Goal: Use online tool/utility: Utilize a website feature to perform a specific function

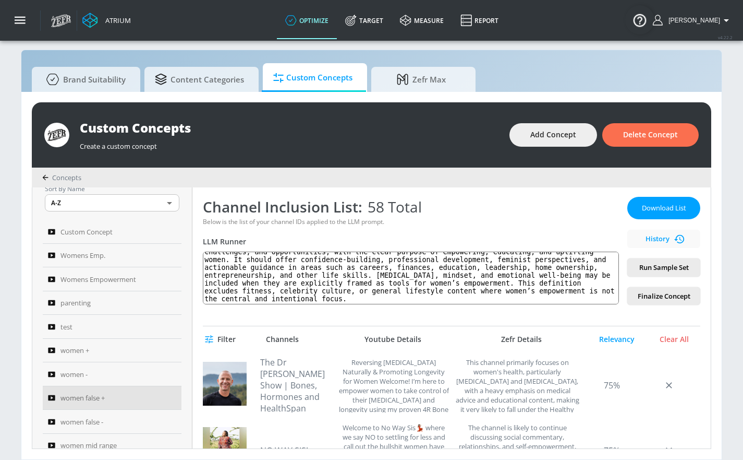
scroll to position [15, 0]
click at [657, 128] on span "Delete Concept" at bounding box center [650, 134] width 55 height 13
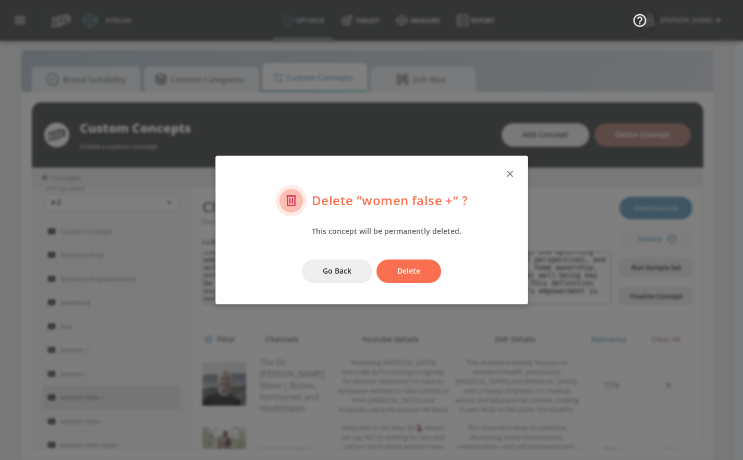
scroll to position [11, 0]
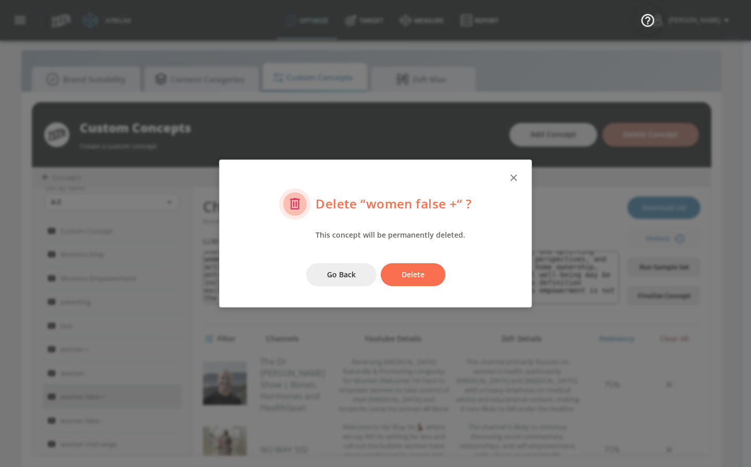
click at [512, 177] on icon "button" at bounding box center [513, 177] width 11 height 11
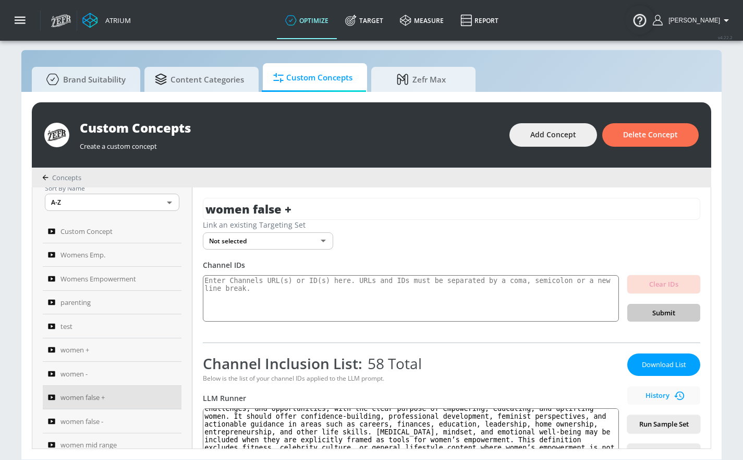
scroll to position [13, 0]
click at [304, 301] on textarea at bounding box center [411, 298] width 416 height 47
paste textarea "UCiWPU83VmOXjQ6xY0gIrhIQ (fitness focused) UCFKE7WVJfvaHW5q283SxchA (fitness fo…"
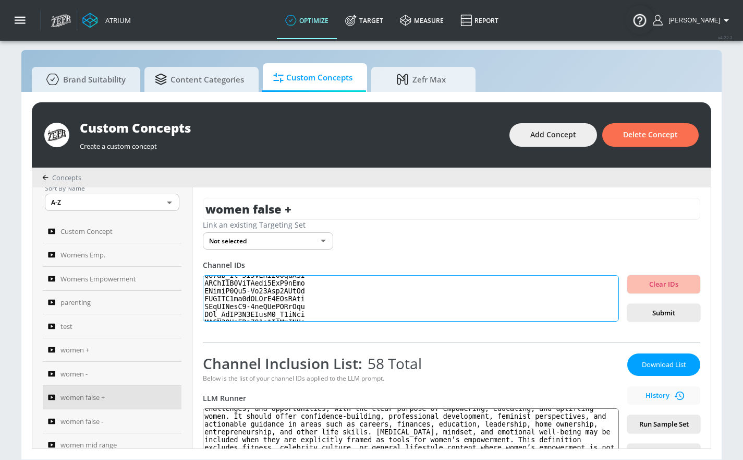
scroll to position [0, 0]
drag, startPoint x: 315, startPoint y: 278, endPoint x: 403, endPoint y: 271, distance: 87.9
click at [403, 271] on div "Channel IDs Clear IDs Submit" at bounding box center [452, 291] width 498 height 62
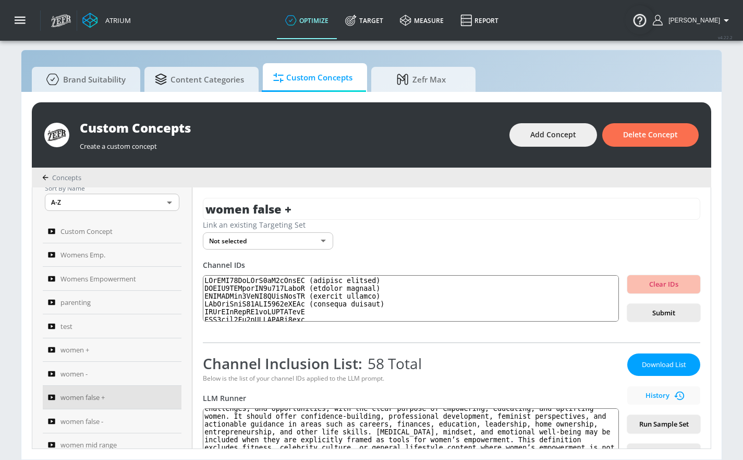
click at [400, 272] on div "Channel IDs Clear IDs Submit" at bounding box center [452, 291] width 498 height 62
click at [376, 281] on textarea at bounding box center [411, 298] width 416 height 47
click at [376, 280] on textarea at bounding box center [411, 298] width 416 height 47
click at [376, 279] on textarea at bounding box center [411, 298] width 416 height 47
drag, startPoint x: 314, startPoint y: 279, endPoint x: 388, endPoint y: 274, distance: 73.7
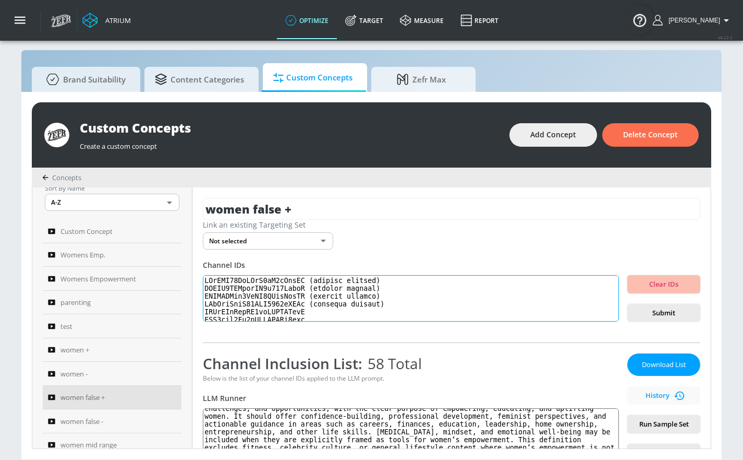
click at [388, 275] on textarea at bounding box center [411, 298] width 416 height 47
drag, startPoint x: 312, startPoint y: 286, endPoint x: 389, endPoint y: 286, distance: 77.2
click at [395, 281] on textarea at bounding box center [411, 298] width 416 height 47
click at [313, 286] on textarea at bounding box center [411, 298] width 416 height 47
drag, startPoint x: 314, startPoint y: 287, endPoint x: 395, endPoint y: 286, distance: 81.4
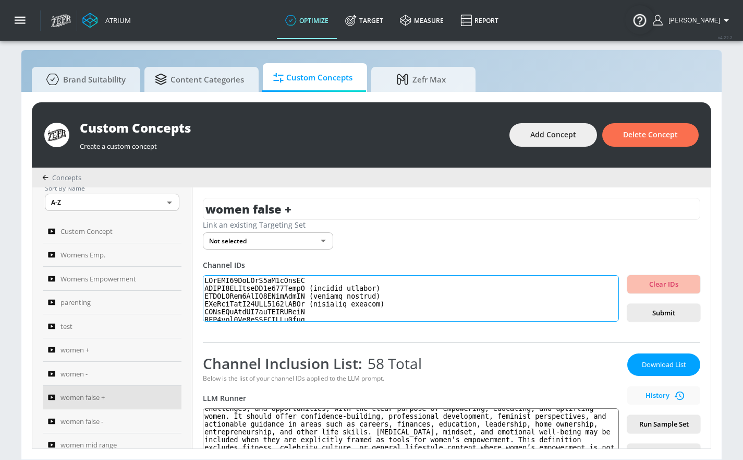
click at [395, 286] on textarea at bounding box center [411, 298] width 416 height 47
drag, startPoint x: 313, startPoint y: 295, endPoint x: 392, endPoint y: 292, distance: 78.8
click at [392, 292] on textarea at bounding box center [411, 298] width 416 height 47
drag, startPoint x: 314, startPoint y: 304, endPoint x: 401, endPoint y: 302, distance: 87.1
click at [402, 302] on textarea at bounding box center [411, 298] width 416 height 47
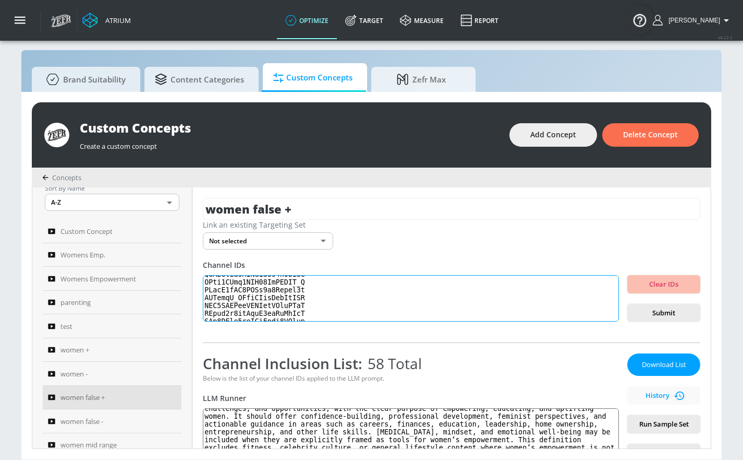
scroll to position [312, 0]
type textarea "UCiWPU83VmOXjQ6xY0gIrhIQ UCFKE7WVJfvaHW5q283SxchA UCZUUZFex6AaIU4QTopFudYA UCxJ…"
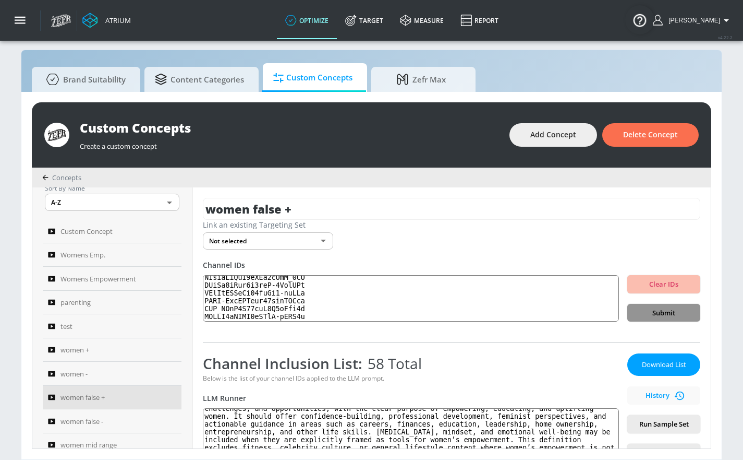
click at [651, 308] on span "Submit" at bounding box center [664, 313] width 56 height 12
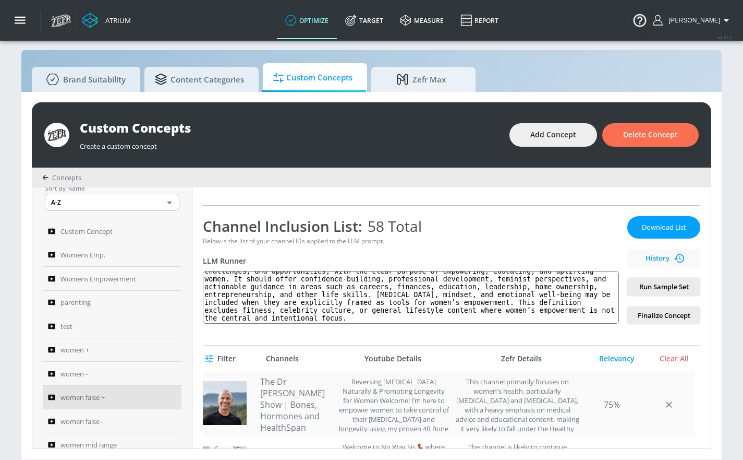
scroll to position [233, 0]
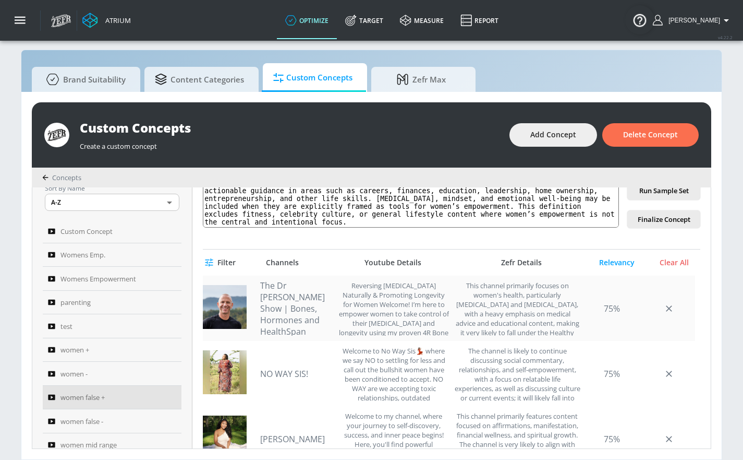
click at [308, 302] on link "The Dr [PERSON_NAME] Show | Bones, Hormones and HealthSpan" at bounding box center [296, 308] width 73 height 57
click at [299, 374] on link "NO WAY SIS!" at bounding box center [296, 373] width 73 height 11
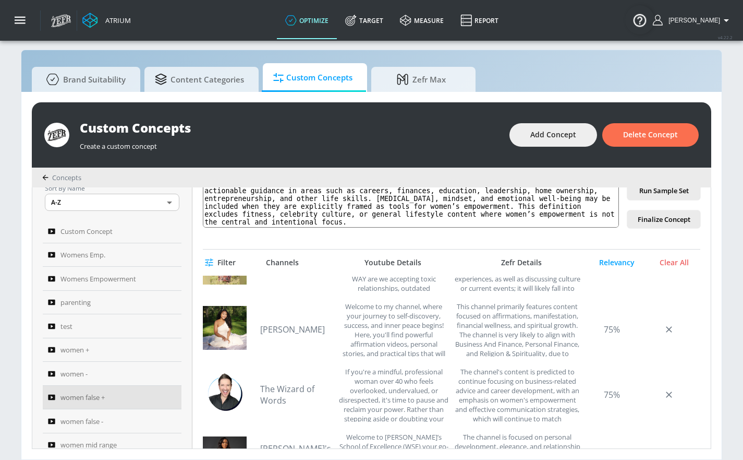
scroll to position [118, 0]
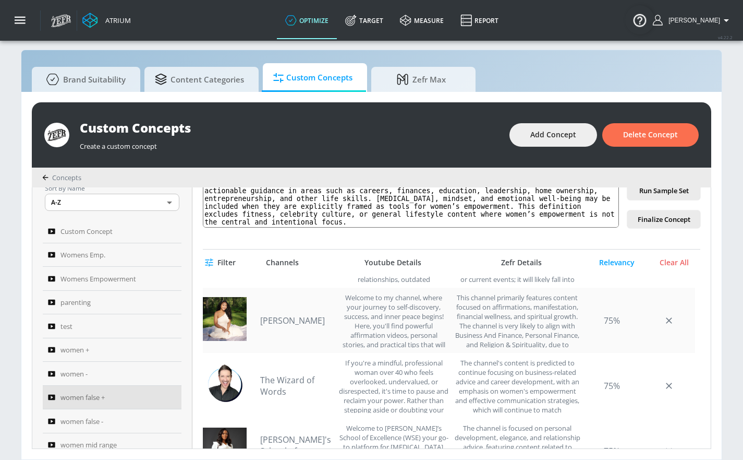
click at [282, 315] on link "[PERSON_NAME]" at bounding box center [296, 320] width 73 height 11
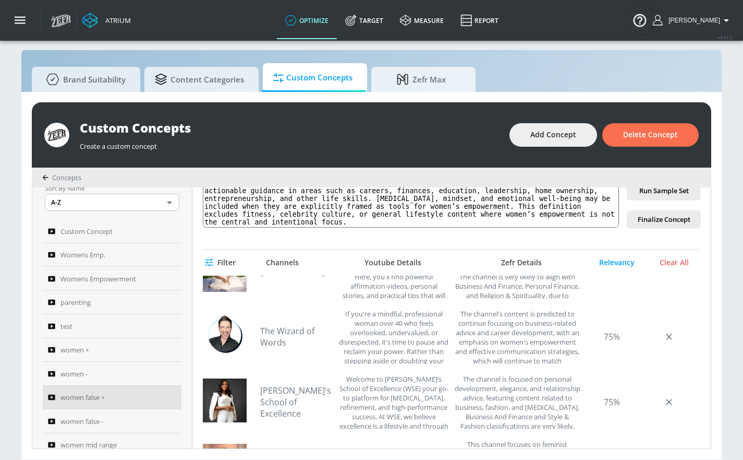
scroll to position [171, 0]
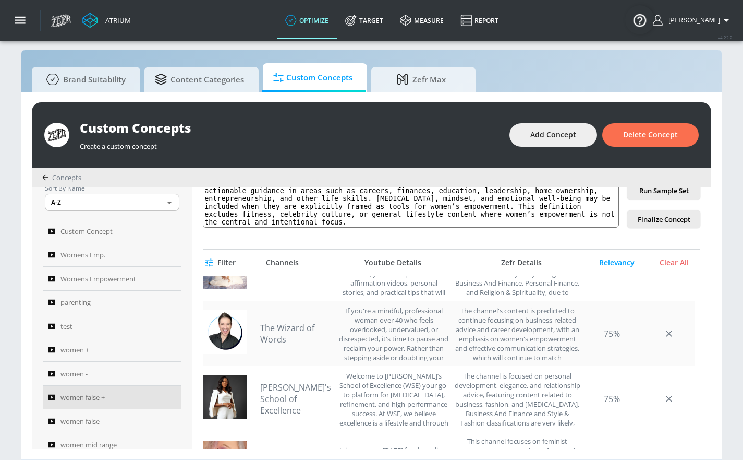
click at [286, 335] on link "The Wizard of Words" at bounding box center [296, 333] width 73 height 23
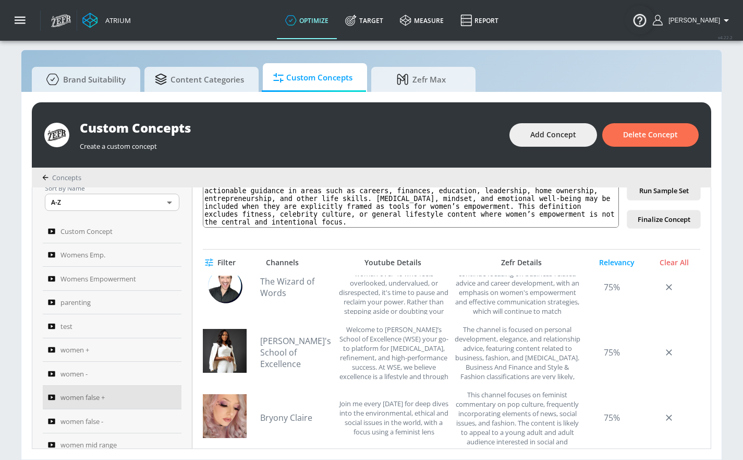
scroll to position [219, 0]
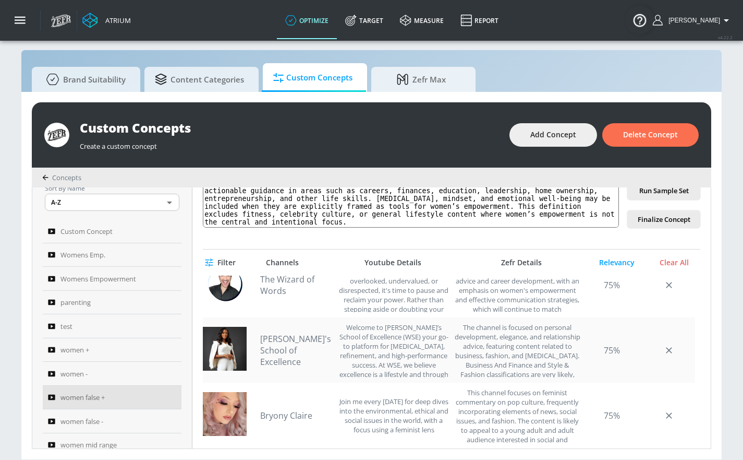
click at [285, 343] on link "[PERSON_NAME]'s School of Excellence" at bounding box center [296, 350] width 73 height 34
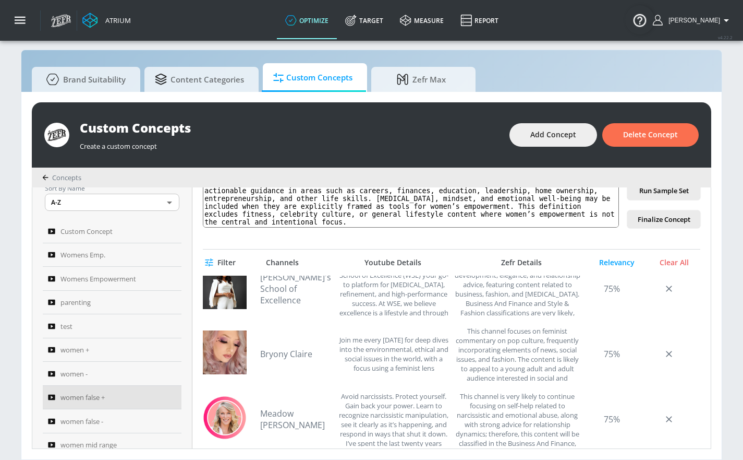
scroll to position [293, 0]
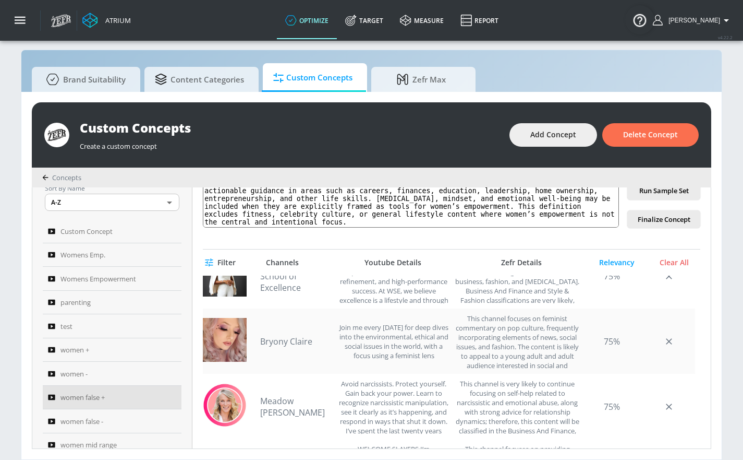
click at [288, 346] on div "[PERSON_NAME] me every [DATE] for deep dives into the environmental, ethical an…" at bounding box center [354, 341] width 189 height 55
click at [289, 341] on link "Bryony Claire" at bounding box center [296, 340] width 73 height 11
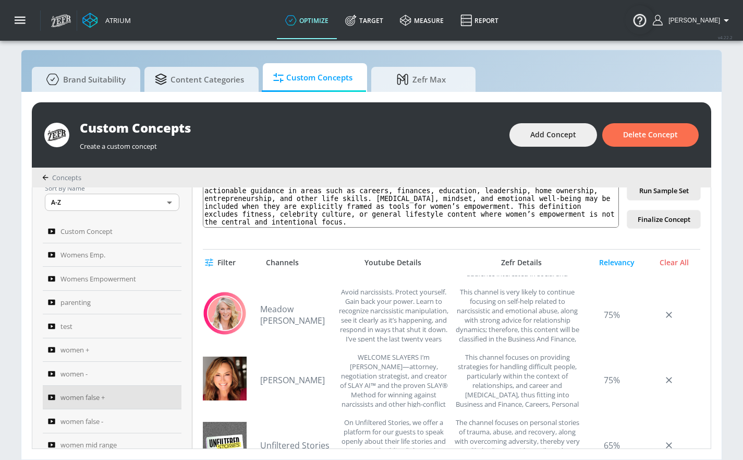
scroll to position [387, 0]
click at [289, 310] on link "Meadow [PERSON_NAME]" at bounding box center [296, 313] width 73 height 23
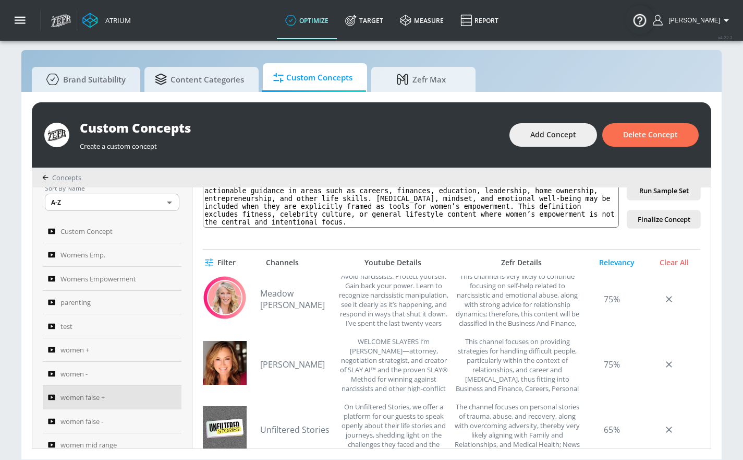
scroll to position [414, 0]
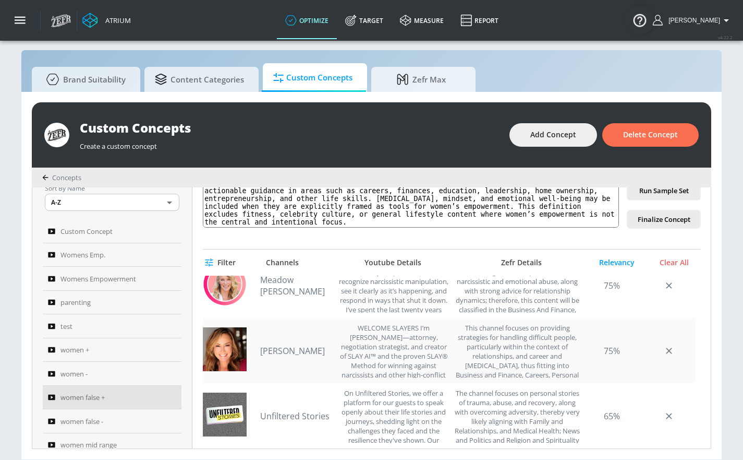
click at [301, 350] on link "[PERSON_NAME]" at bounding box center [296, 350] width 73 height 11
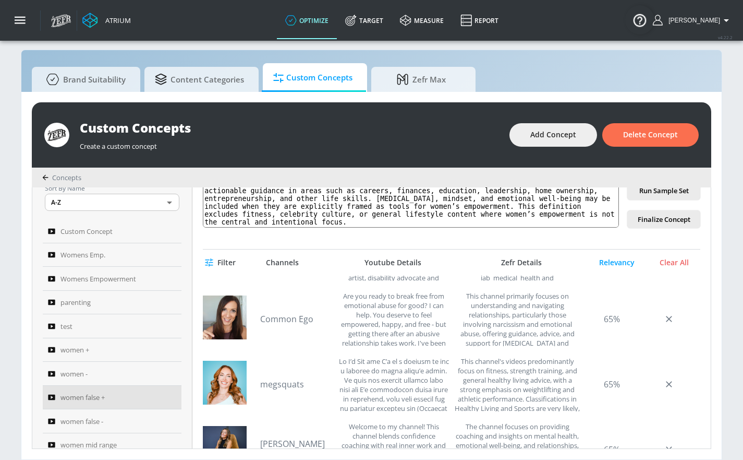
scroll to position [773, 0]
